Goal: Information Seeking & Learning: Learn about a topic

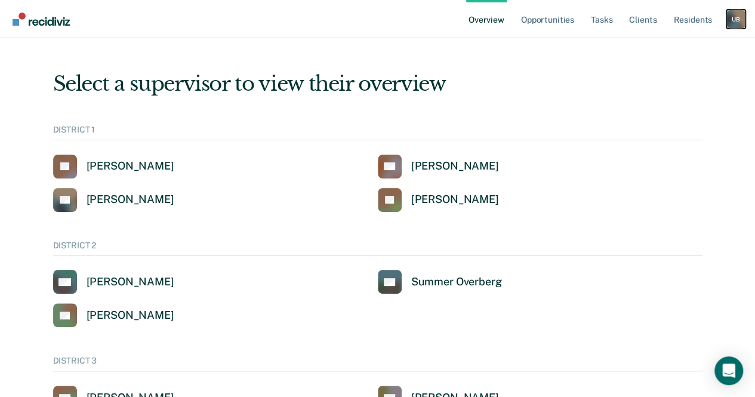
click at [733, 20] on div "U B" at bounding box center [735, 19] width 19 height 19
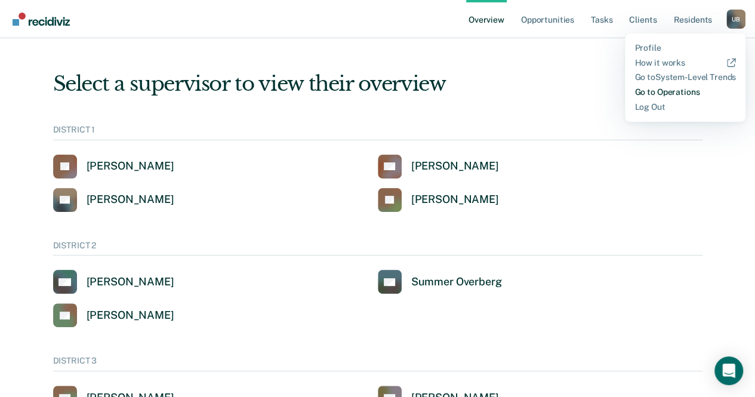
click at [683, 89] on link "Go to Operations" at bounding box center [684, 92] width 101 height 10
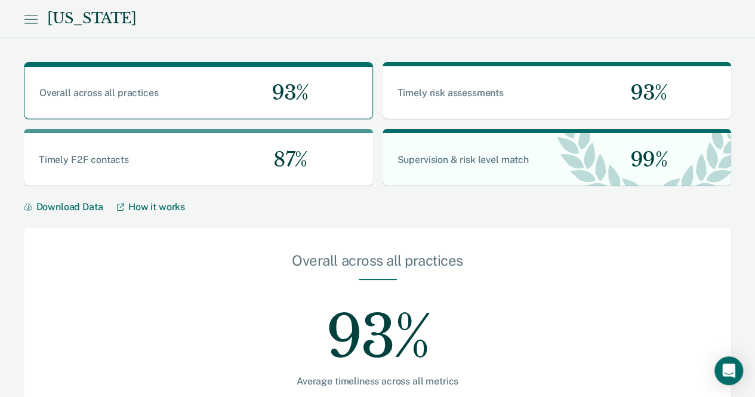
click at [28, 13] on icon at bounding box center [31, 19] width 14 height 14
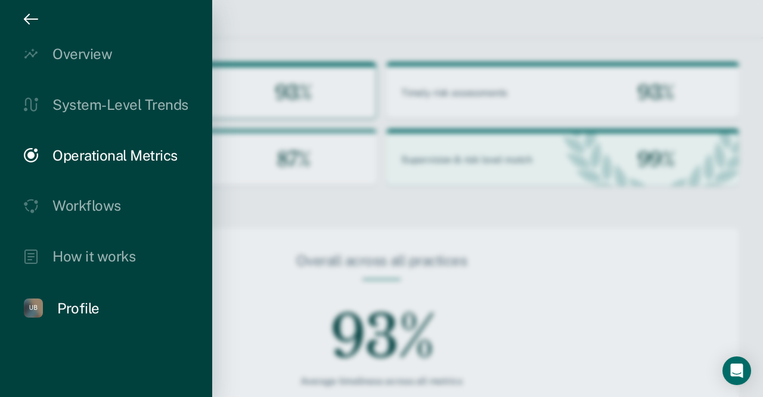
click at [81, 302] on div "Profile" at bounding box center [78, 307] width 42 height 17
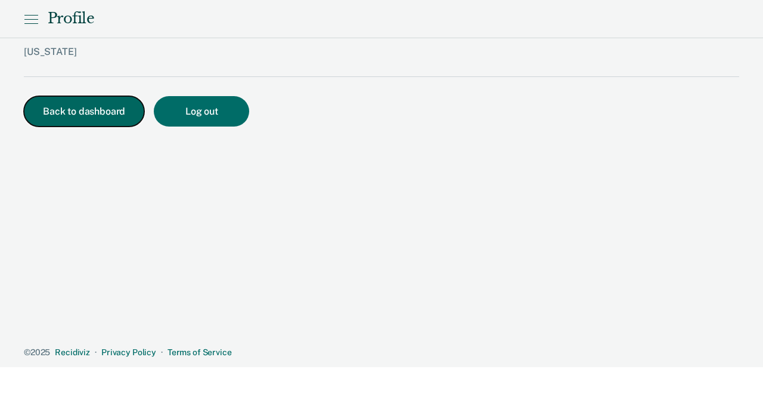
click at [82, 118] on button "Back to dashboard" at bounding box center [84, 111] width 120 height 30
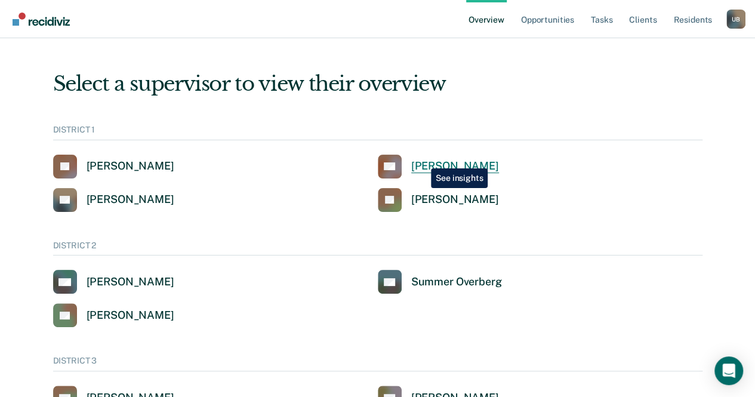
click at [422, 159] on div "[PERSON_NAME]" at bounding box center [455, 166] width 88 height 14
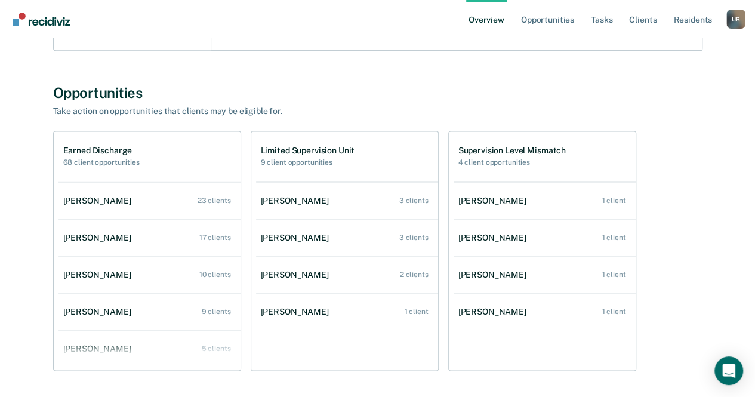
scroll to position [721, 0]
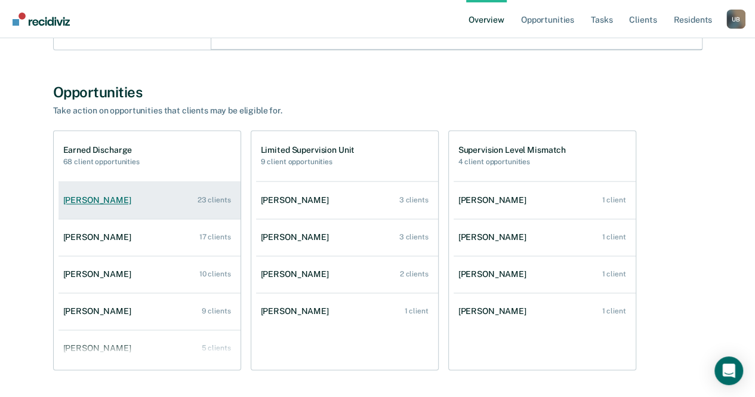
click at [103, 193] on link "[PERSON_NAME] 23 clients" at bounding box center [149, 200] width 182 height 34
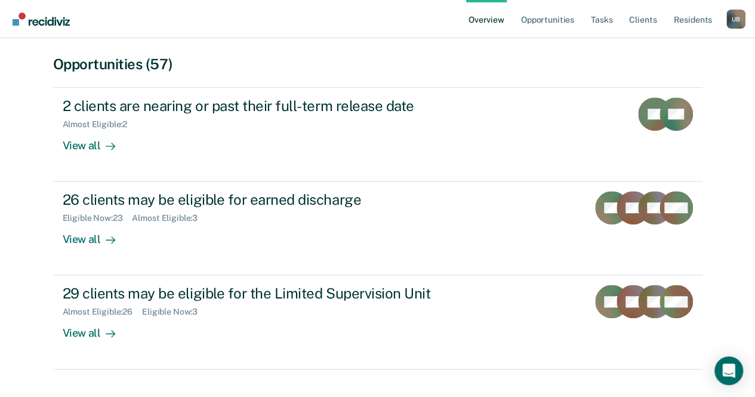
scroll to position [264, 0]
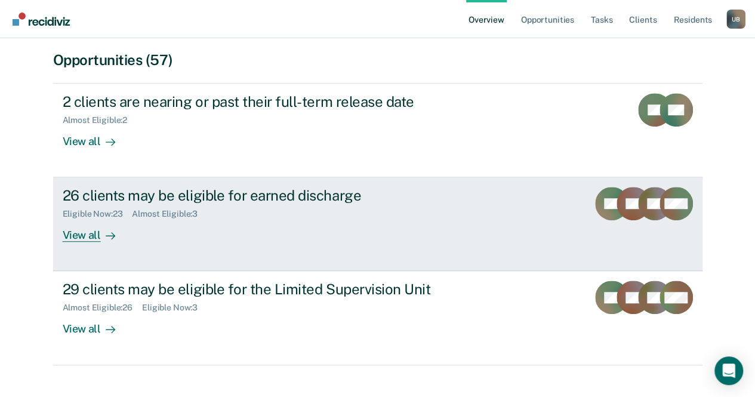
click at [70, 230] on div "View all" at bounding box center [96, 230] width 67 height 23
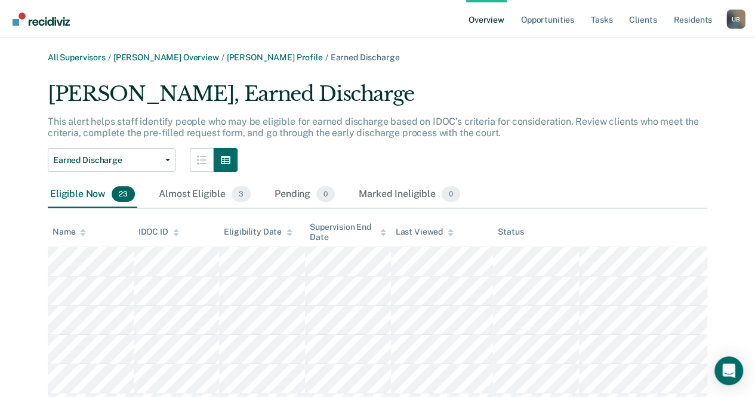
scroll to position [264, 0]
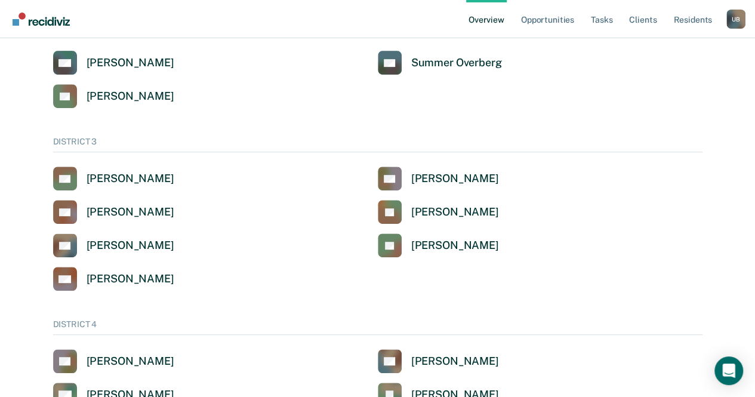
scroll to position [219, 0]
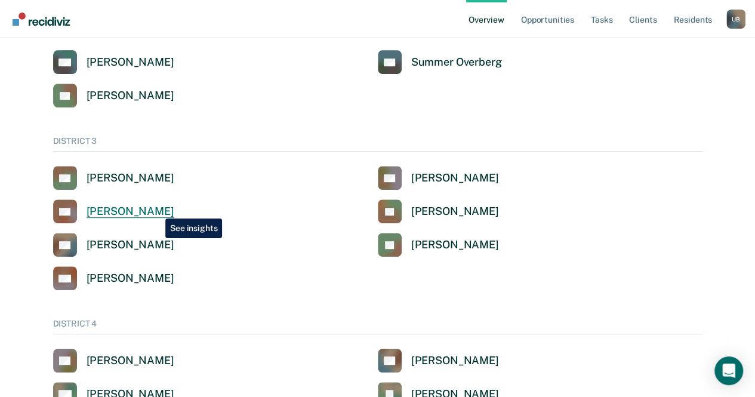
click at [156, 209] on div "[PERSON_NAME]" at bounding box center [130, 212] width 88 height 14
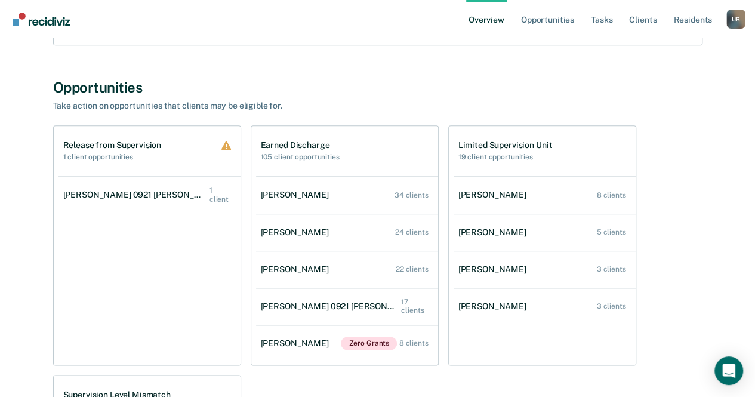
scroll to position [572, 0]
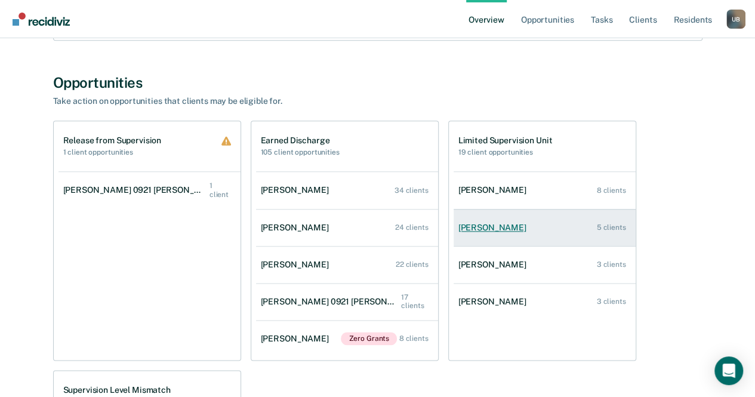
click at [494, 224] on div "Michael Otjens" at bounding box center [494, 227] width 73 height 10
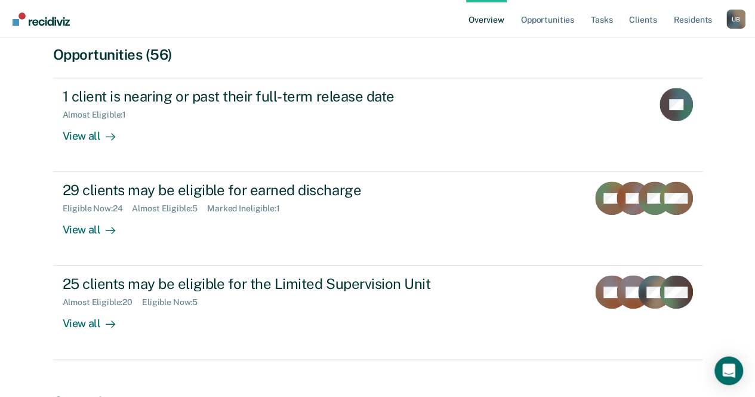
scroll to position [290, 0]
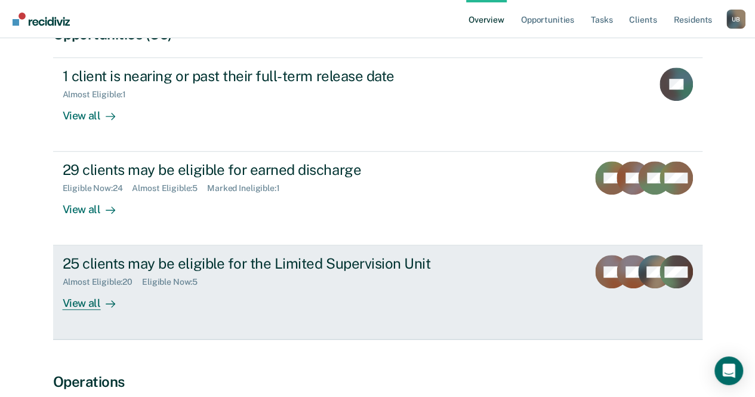
click at [82, 301] on div "View all" at bounding box center [96, 298] width 67 height 23
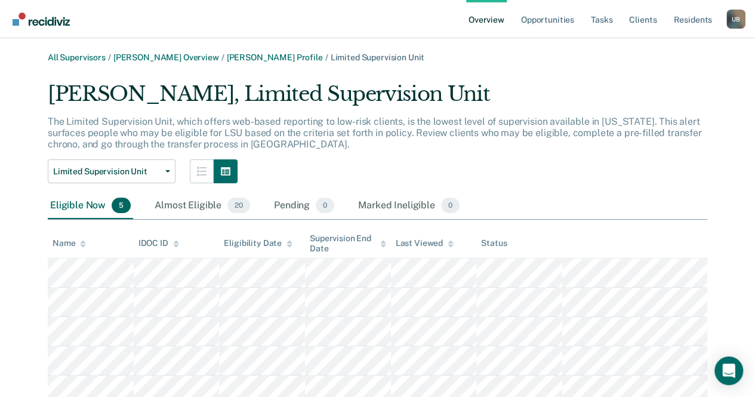
scroll to position [290, 0]
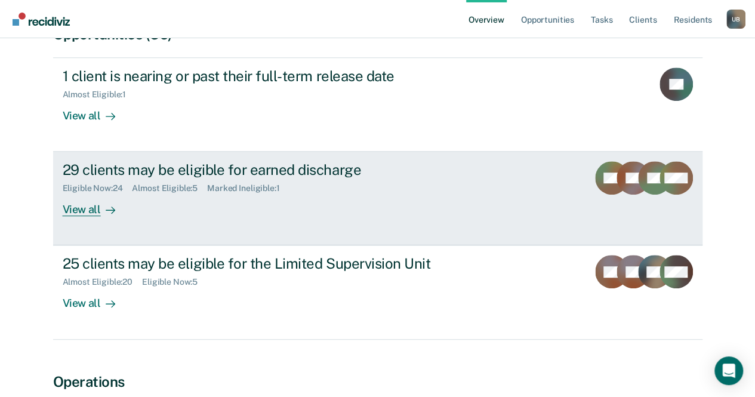
click at [89, 208] on div "View all" at bounding box center [96, 204] width 67 height 23
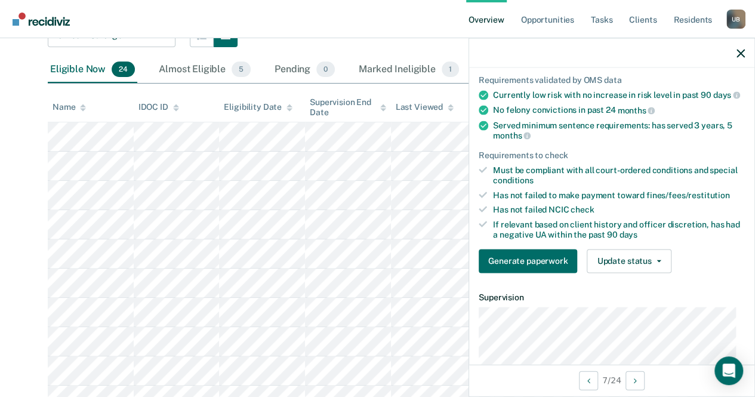
scroll to position [101, 0]
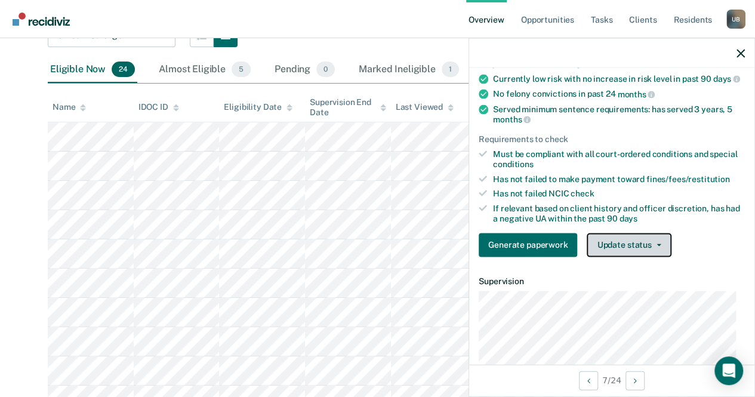
click at [653, 248] on button "Update status" at bounding box center [628, 245] width 84 height 24
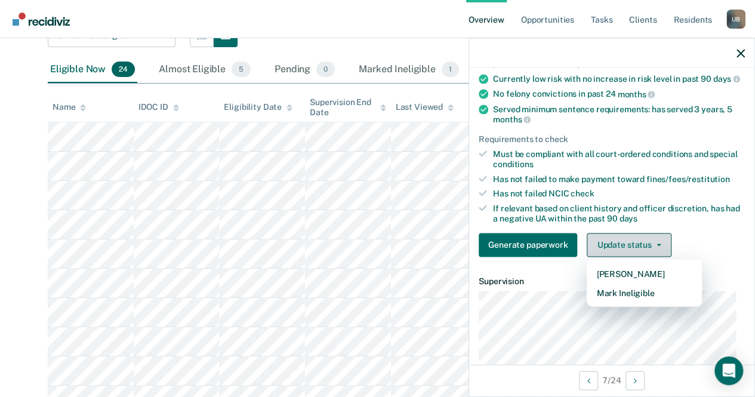
click at [656, 249] on button "Update status" at bounding box center [628, 245] width 84 height 24
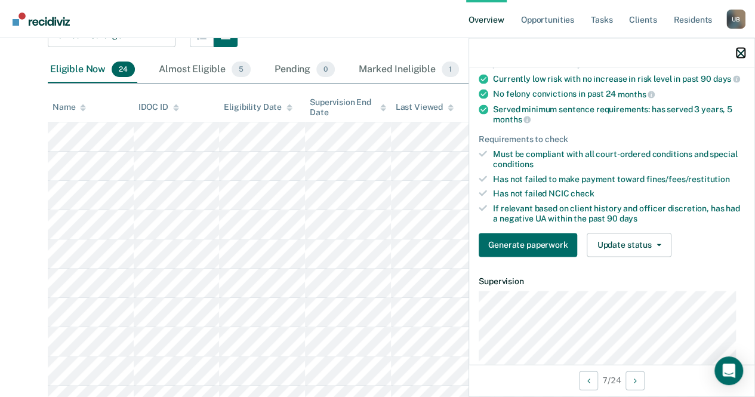
click at [741, 54] on icon "button" at bounding box center [740, 53] width 8 height 8
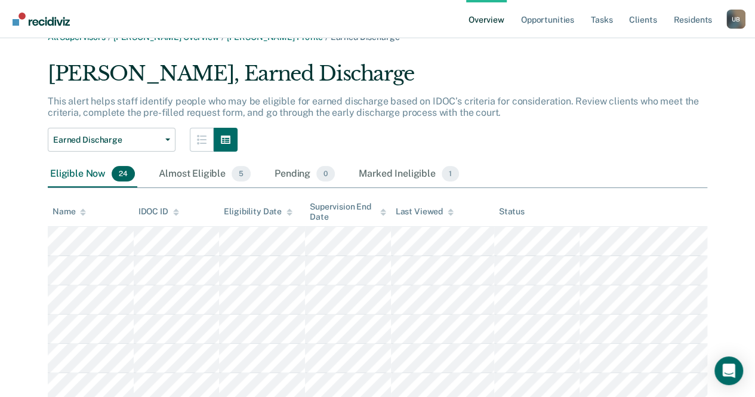
scroll to position [0, 0]
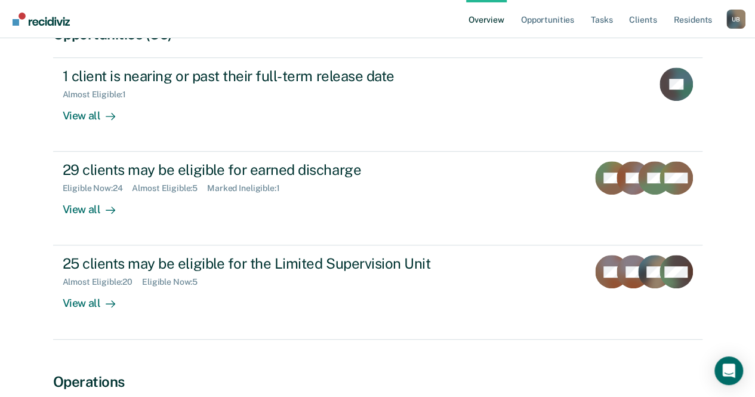
scroll to position [572, 0]
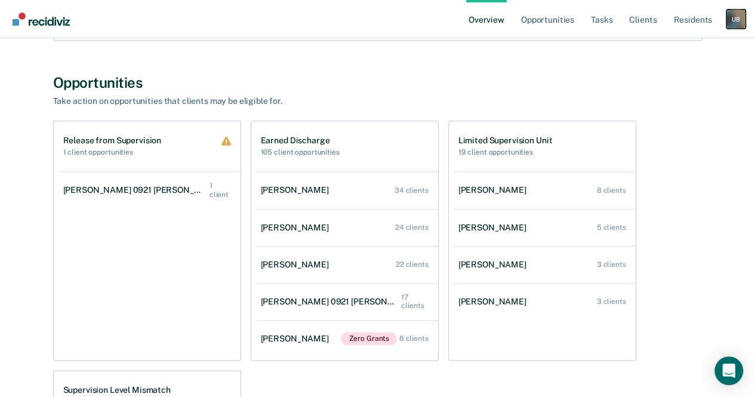
click at [737, 23] on div "U B" at bounding box center [735, 19] width 19 height 19
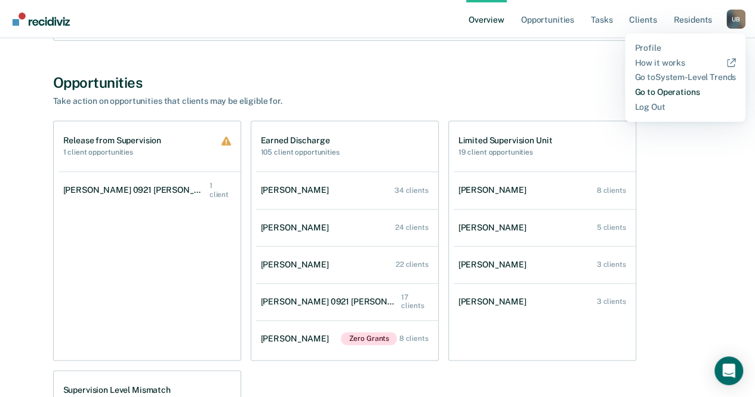
click at [677, 89] on link "Go to Operations" at bounding box center [684, 92] width 101 height 10
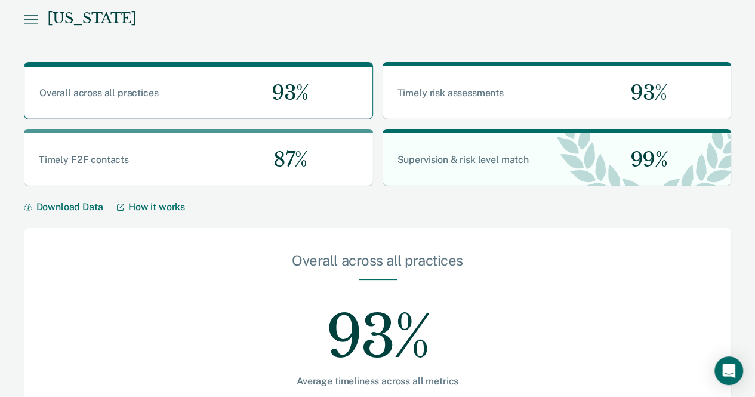
click at [29, 16] on icon at bounding box center [31, 19] width 14 height 14
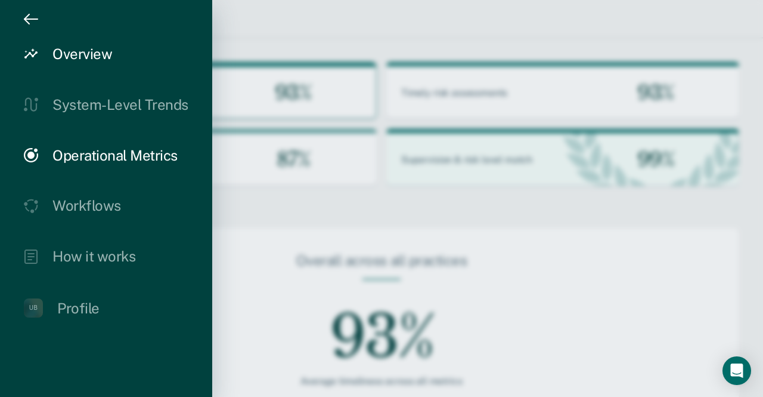
click at [74, 55] on div "Overview" at bounding box center [82, 53] width 60 height 17
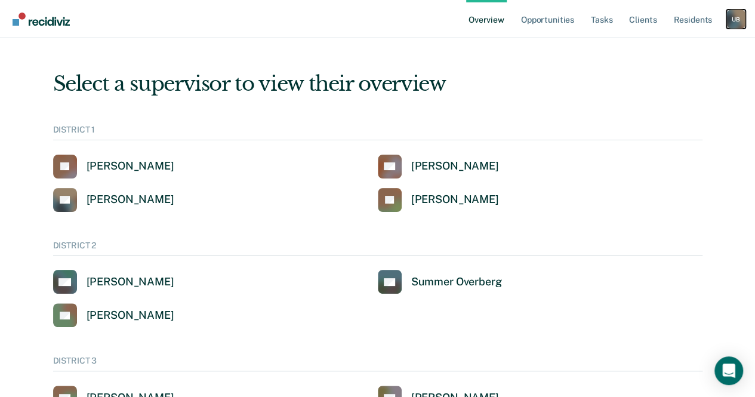
click at [738, 21] on div "U B" at bounding box center [735, 19] width 19 height 19
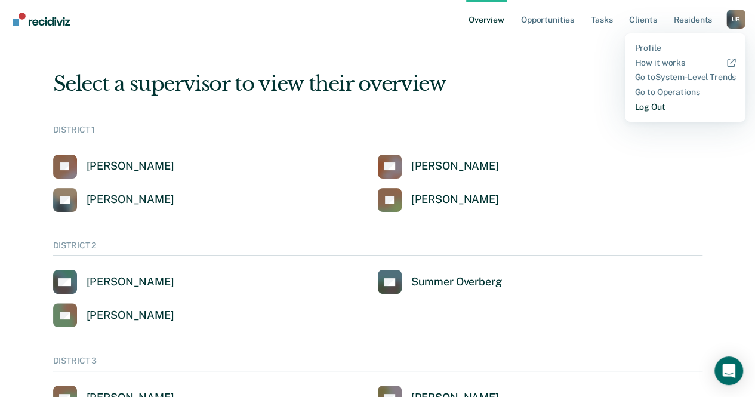
click at [647, 110] on link "Log Out" at bounding box center [684, 107] width 101 height 10
